Goal: Communication & Community: Answer question/provide support

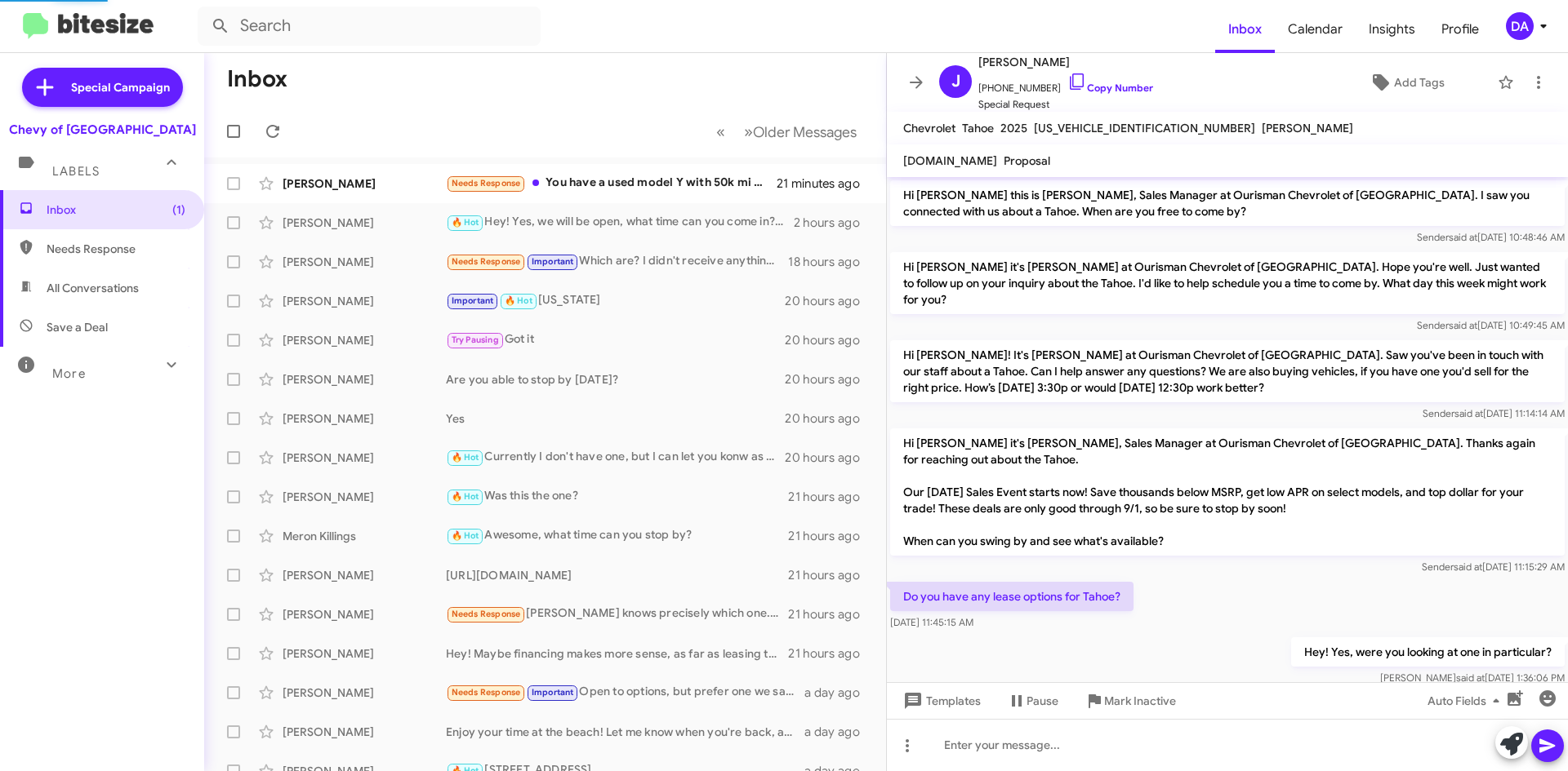
scroll to position [443, 0]
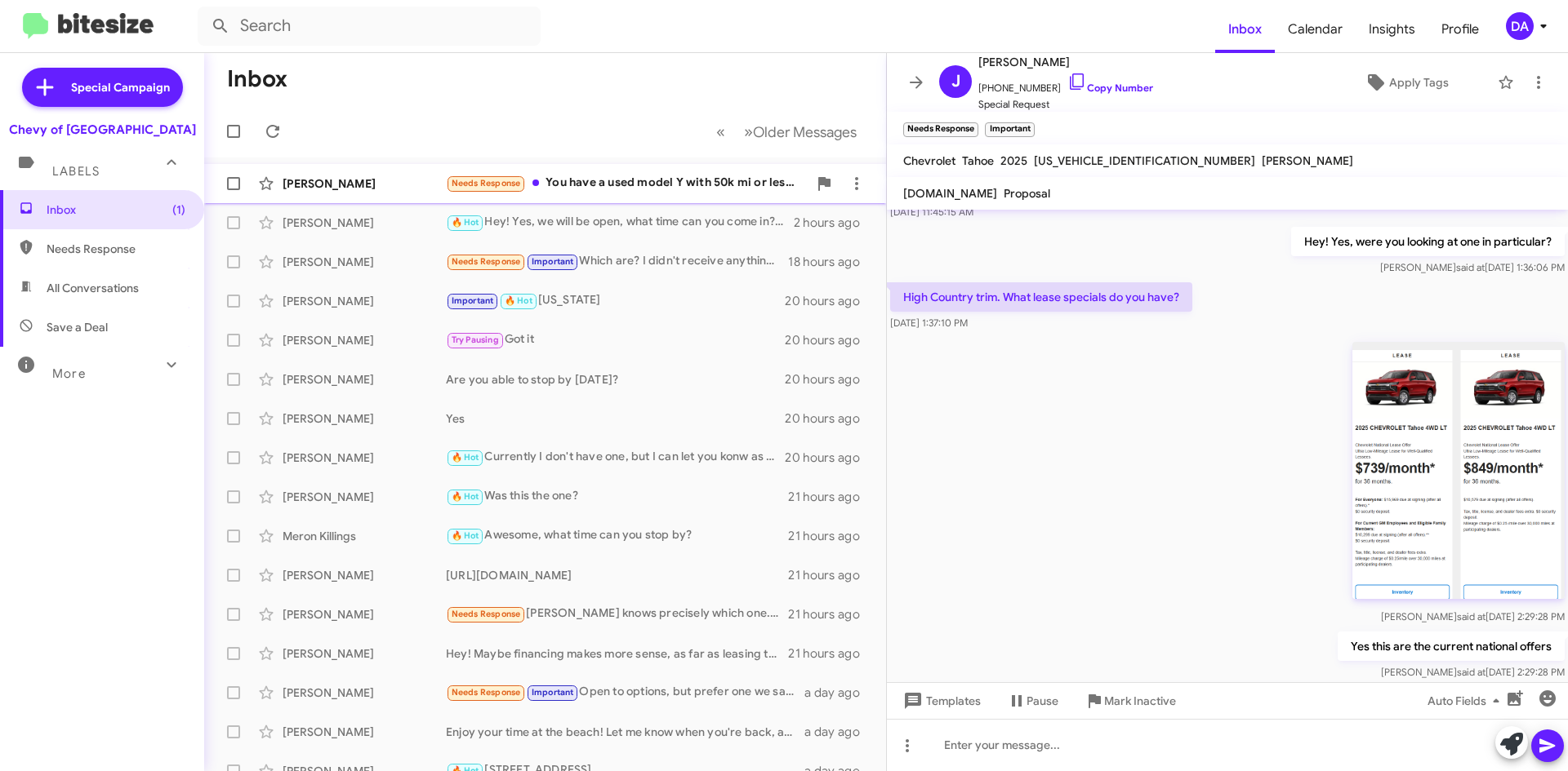
click at [676, 164] on span "[PERSON_NAME] Needs Response You have a used model Y with 50k mi or less in sto…" at bounding box center [545, 184] width 682 height 39
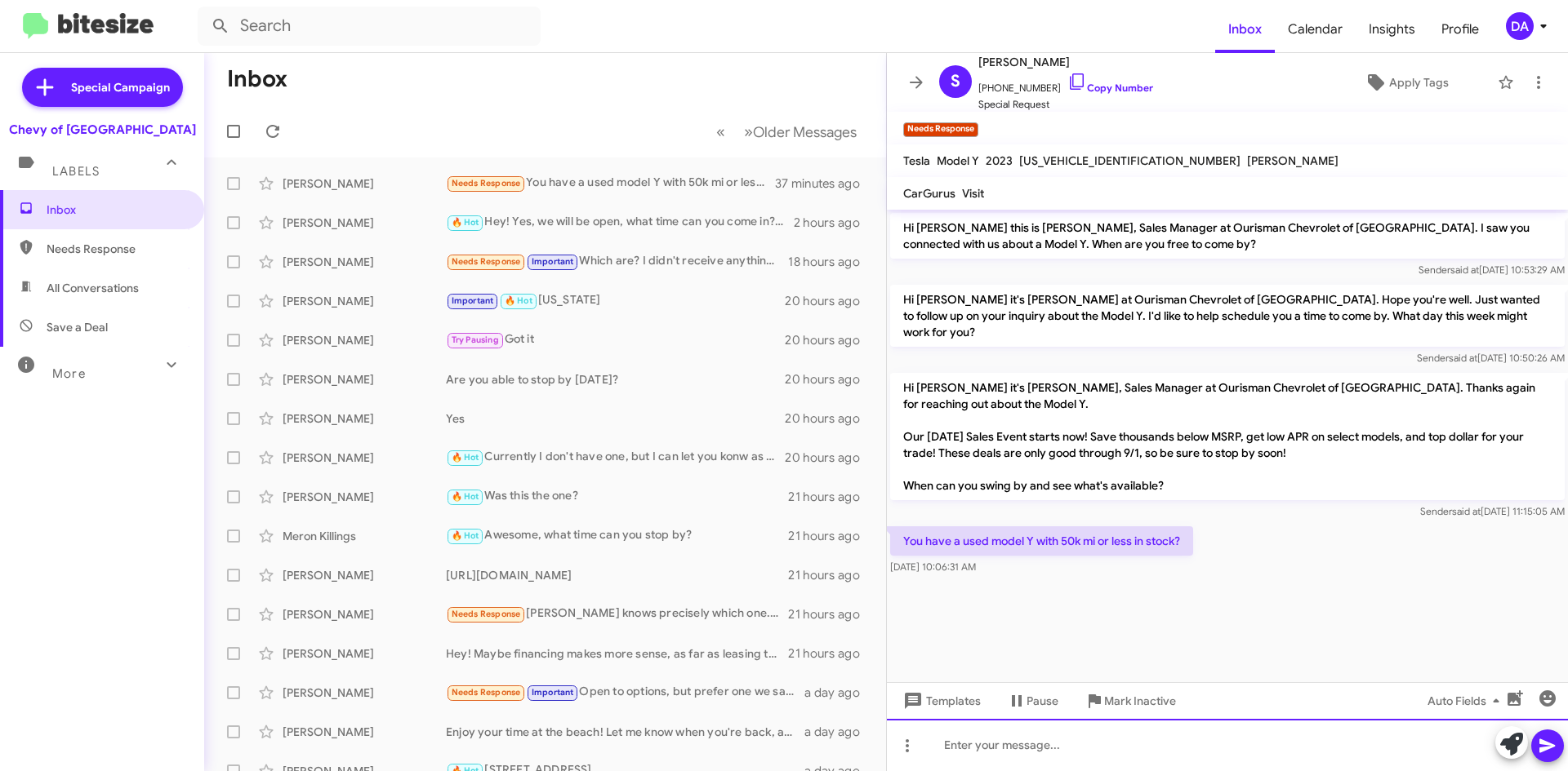
click at [1035, 762] on div at bounding box center [1227, 746] width 681 height 52
click at [962, 749] on div at bounding box center [1227, 746] width 681 height 52
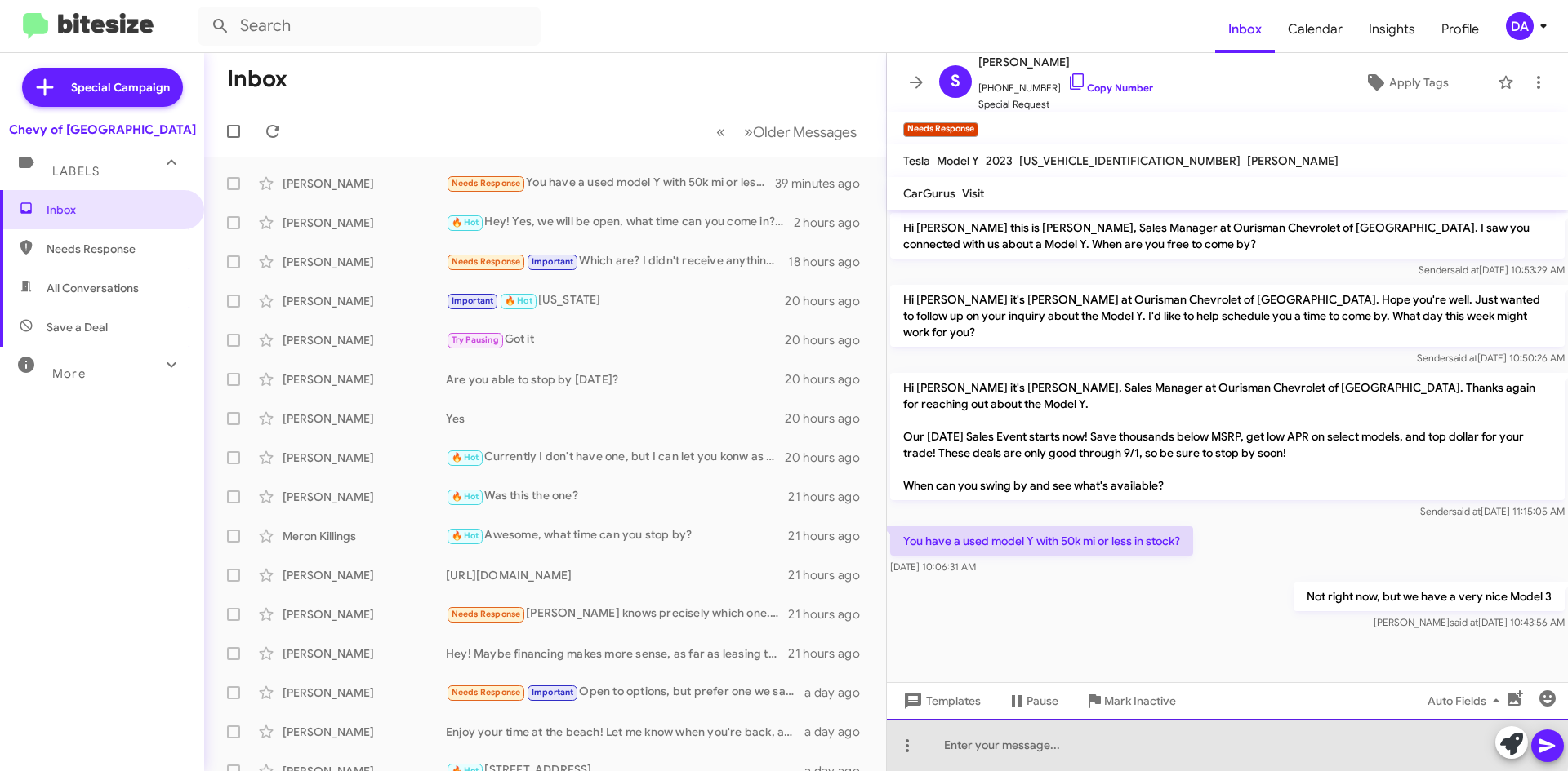
click at [1096, 741] on div at bounding box center [1227, 746] width 681 height 52
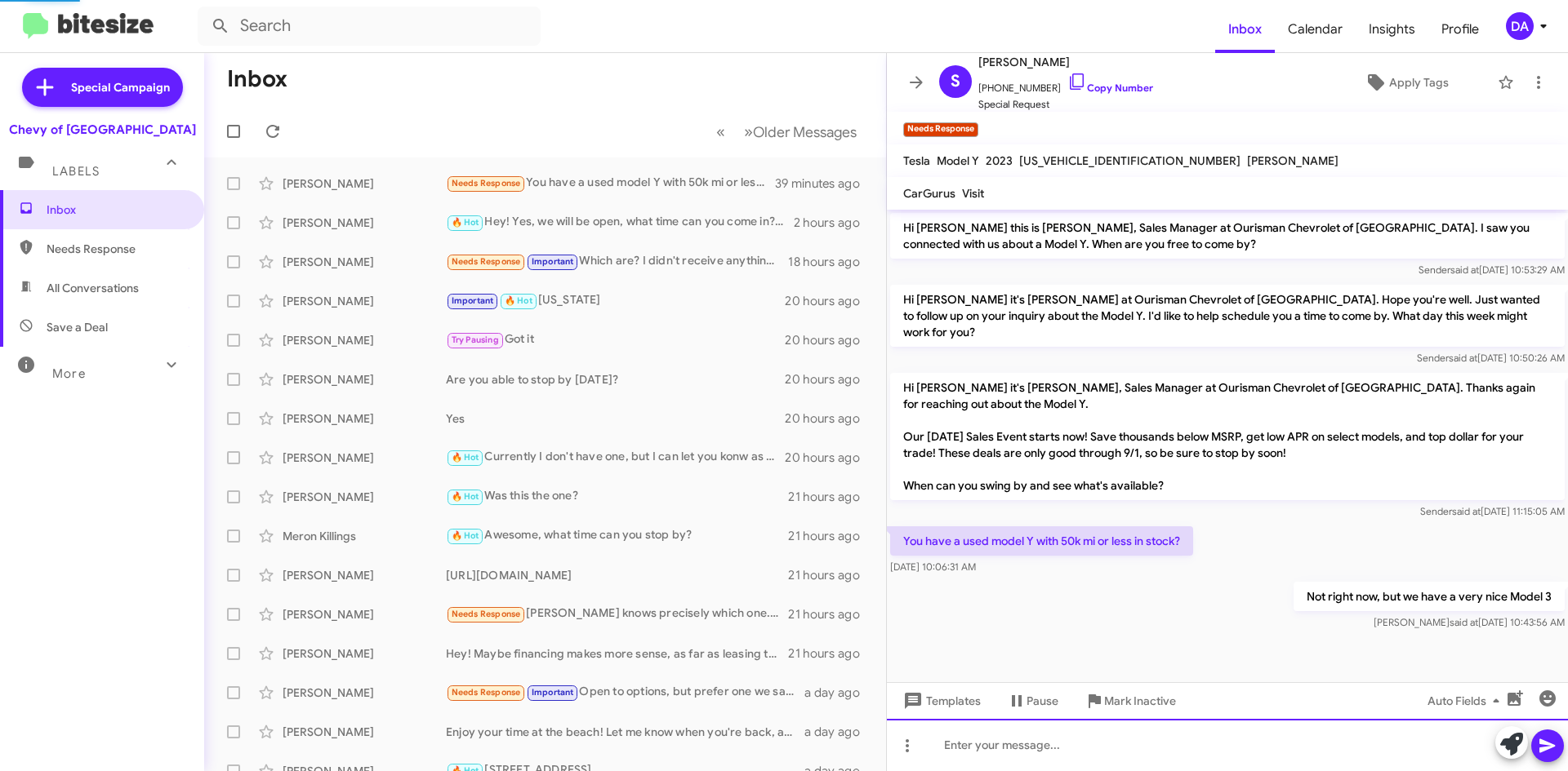
scroll to position [16, 0]
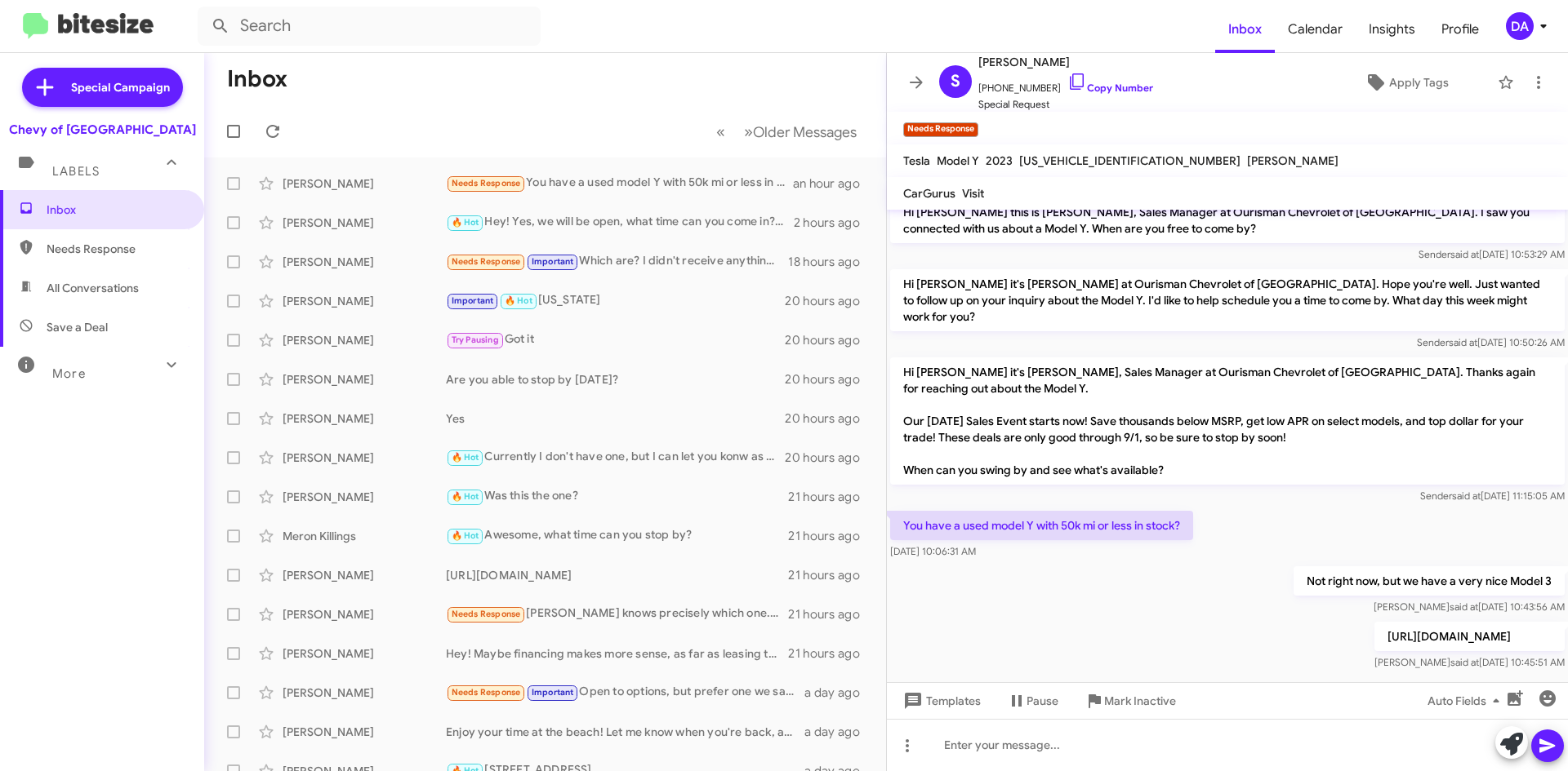
drag, startPoint x: 101, startPoint y: 510, endPoint x: 105, endPoint y: 492, distance: 18.4
click at [101, 510] on div "Inbox Needs Response All Conversations Save a Deal More Important 🔥 Hot Appoint…" at bounding box center [102, 422] width 204 height 463
click at [268, 133] on icon at bounding box center [272, 131] width 20 height 20
drag, startPoint x: 113, startPoint y: 468, endPoint x: 131, endPoint y: 444, distance: 30.0
click at [113, 467] on div "Inbox Needs Response All Conversations Save a Deal More Important 🔥 Hot Appoint…" at bounding box center [102, 422] width 204 height 463
